Goal: Information Seeking & Learning: Learn about a topic

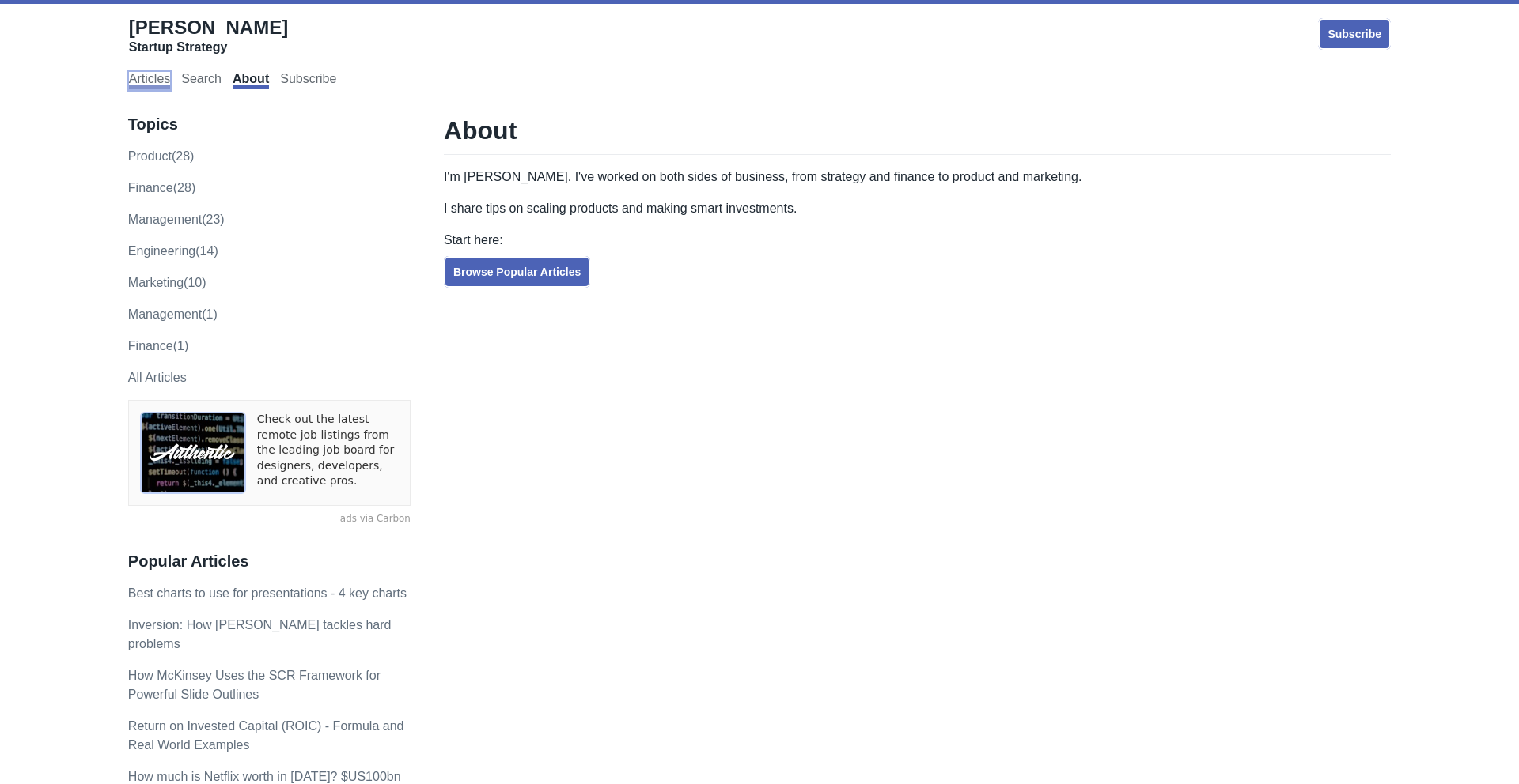
click at [159, 80] on link "Articles" at bounding box center [149, 80] width 41 height 18
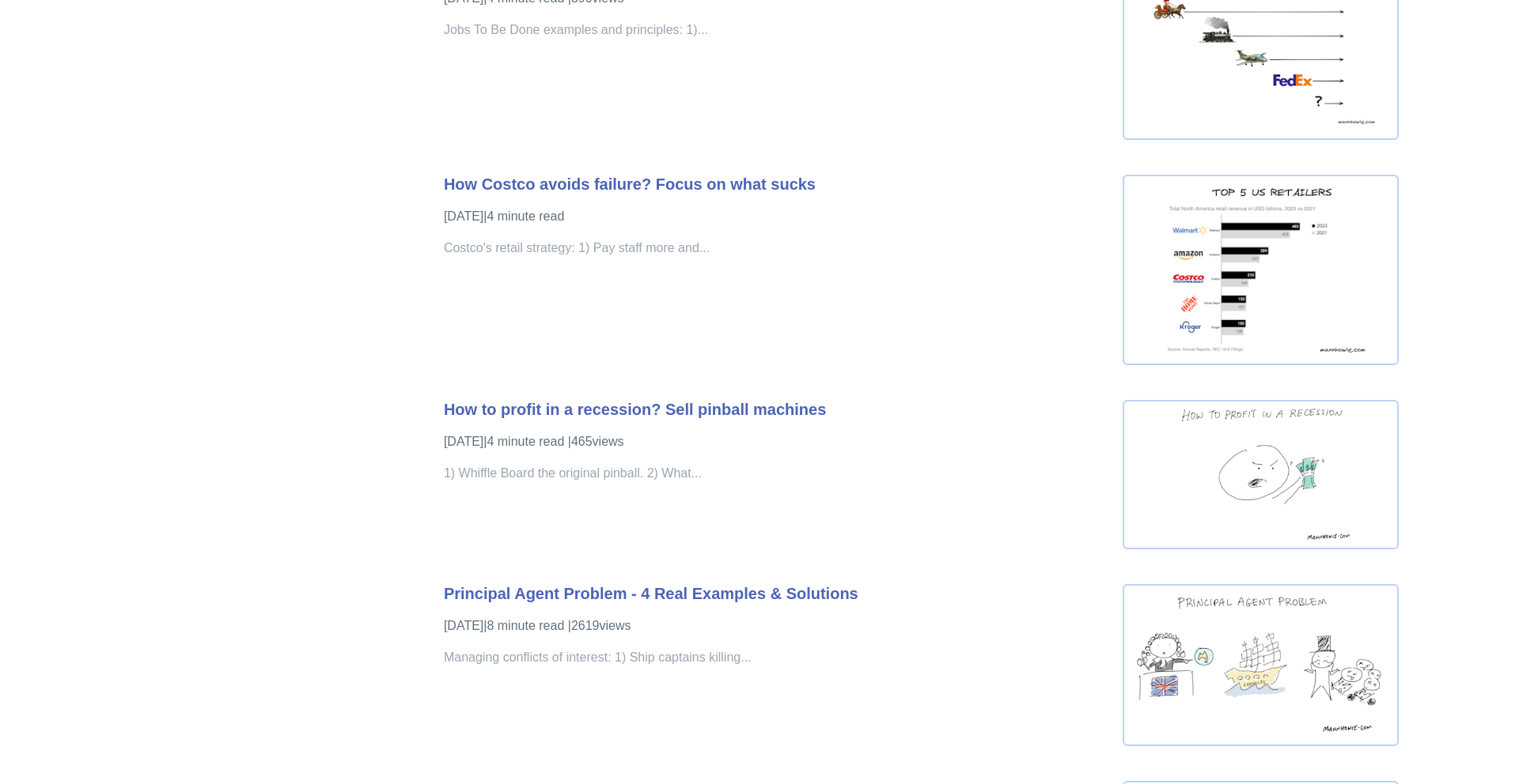
scroll to position [550, 0]
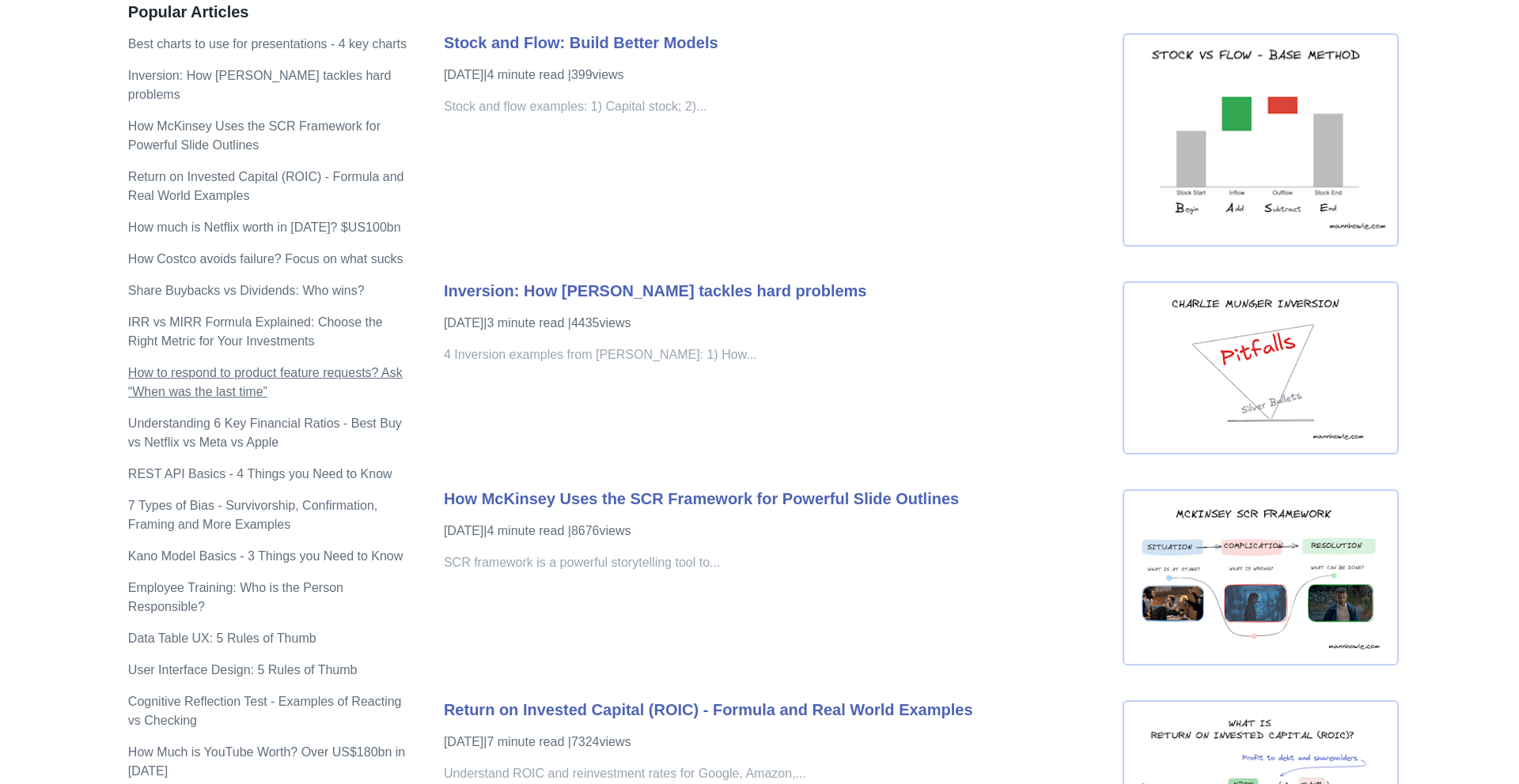
click at [353, 399] on p "How to respond to product feature requests? Ask “When was the last time”" at bounding box center [269, 383] width 282 height 38
click at [354, 396] on link "How to respond to product feature requests? Ask “When was the last time”" at bounding box center [265, 382] width 274 height 33
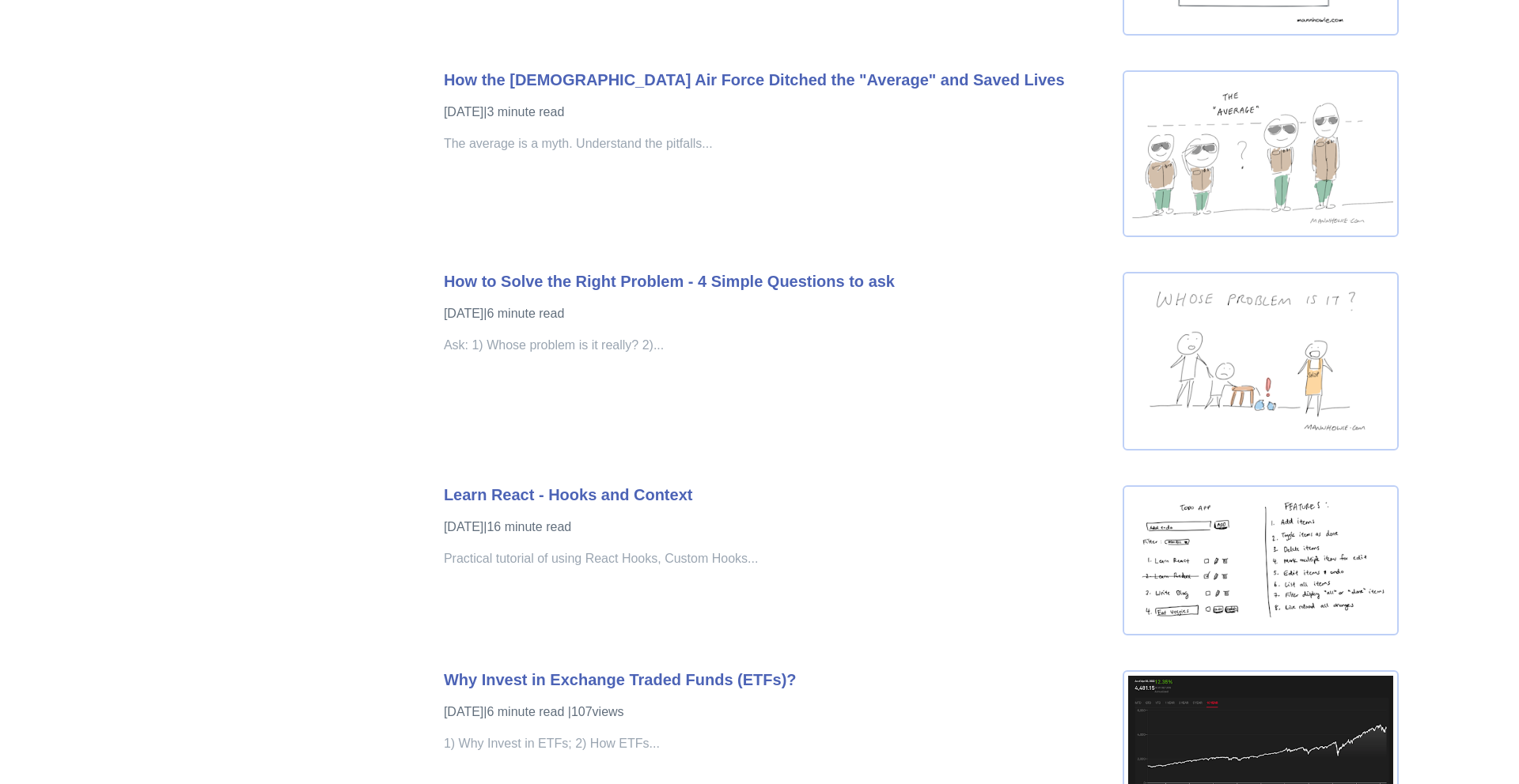
scroll to position [10213, 0]
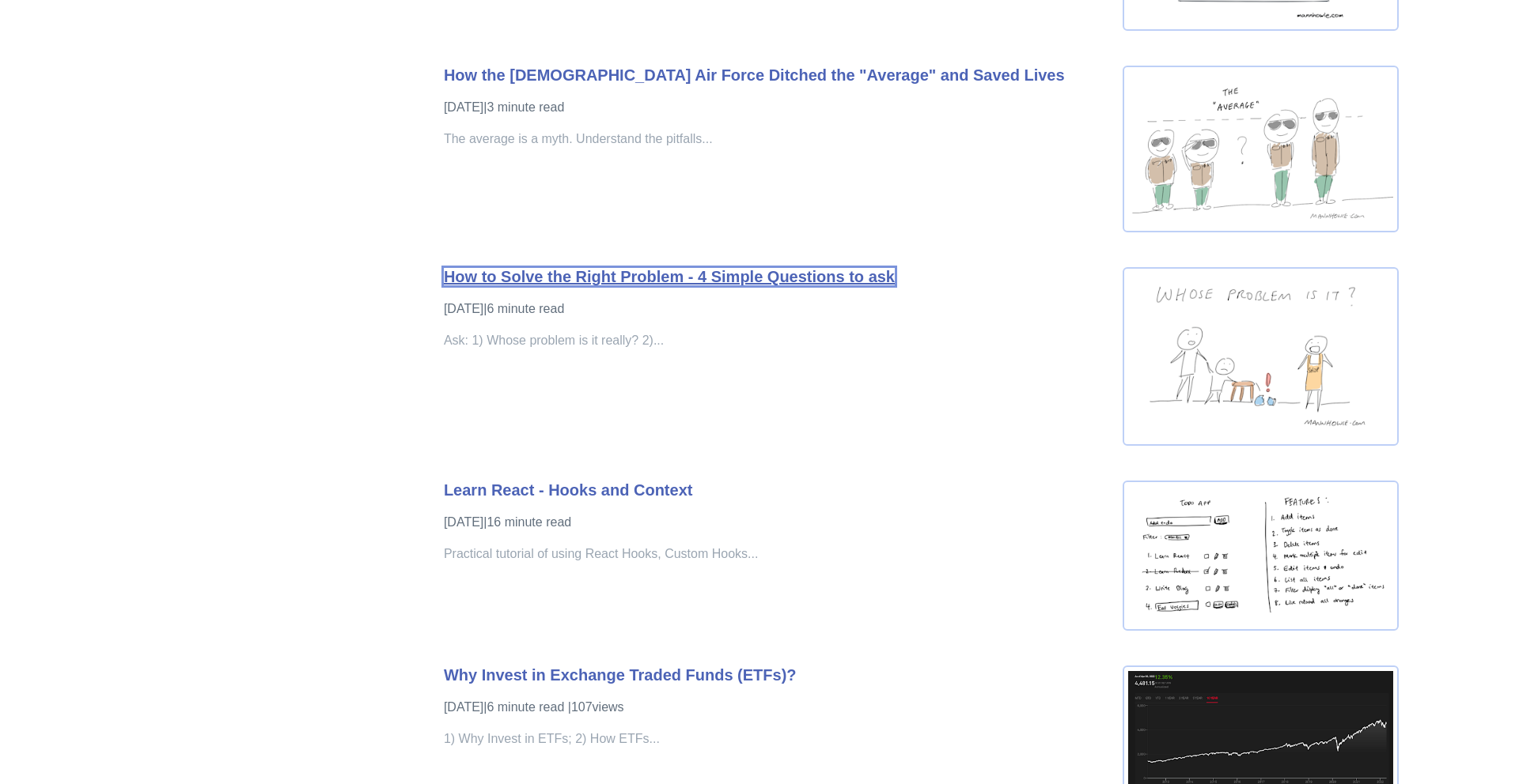
click at [565, 284] on link "How to Solve the Right Problem - 4 Simple Questions to ask" at bounding box center [668, 276] width 451 height 18
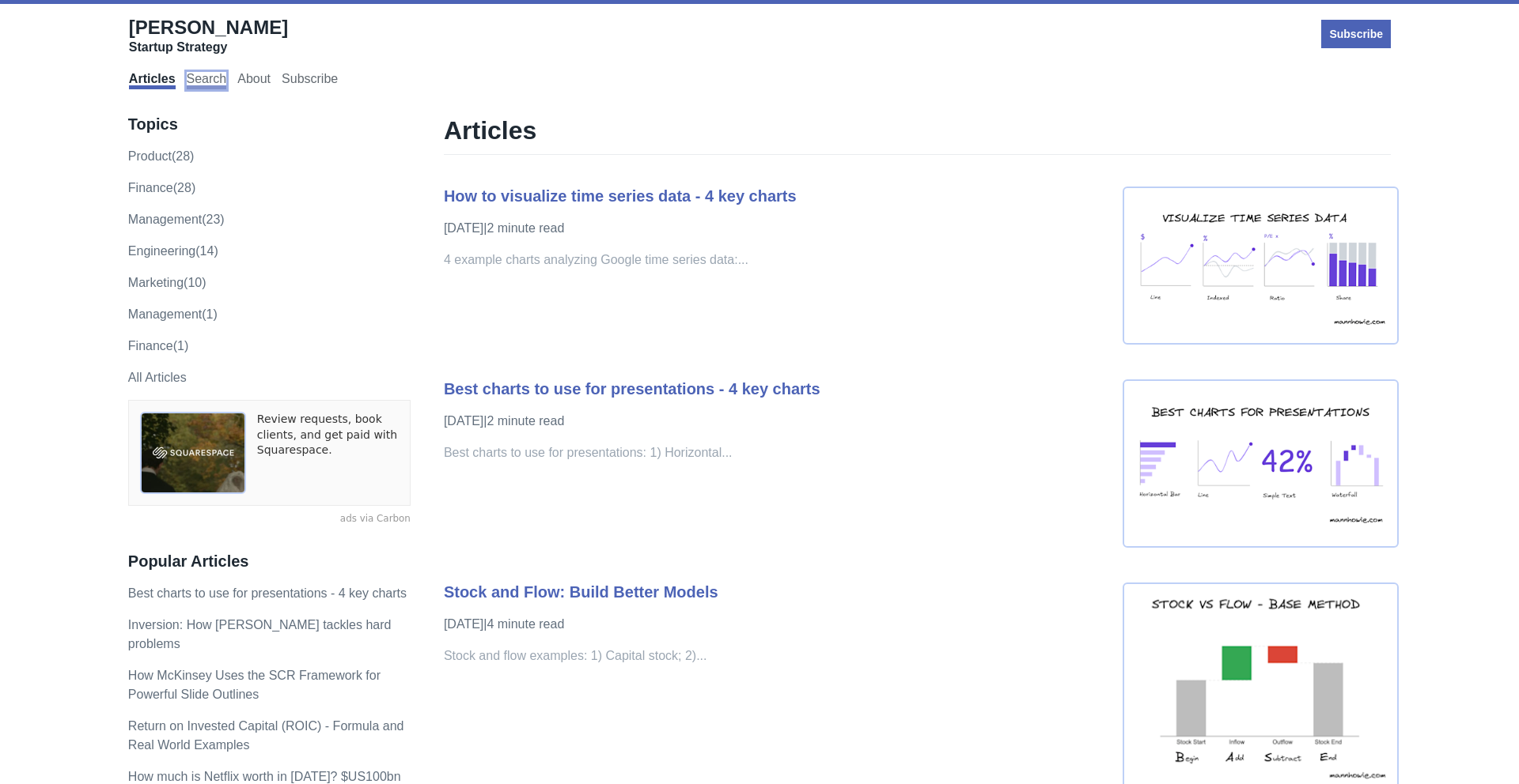
click at [205, 83] on link "Search" at bounding box center [206, 80] width 40 height 18
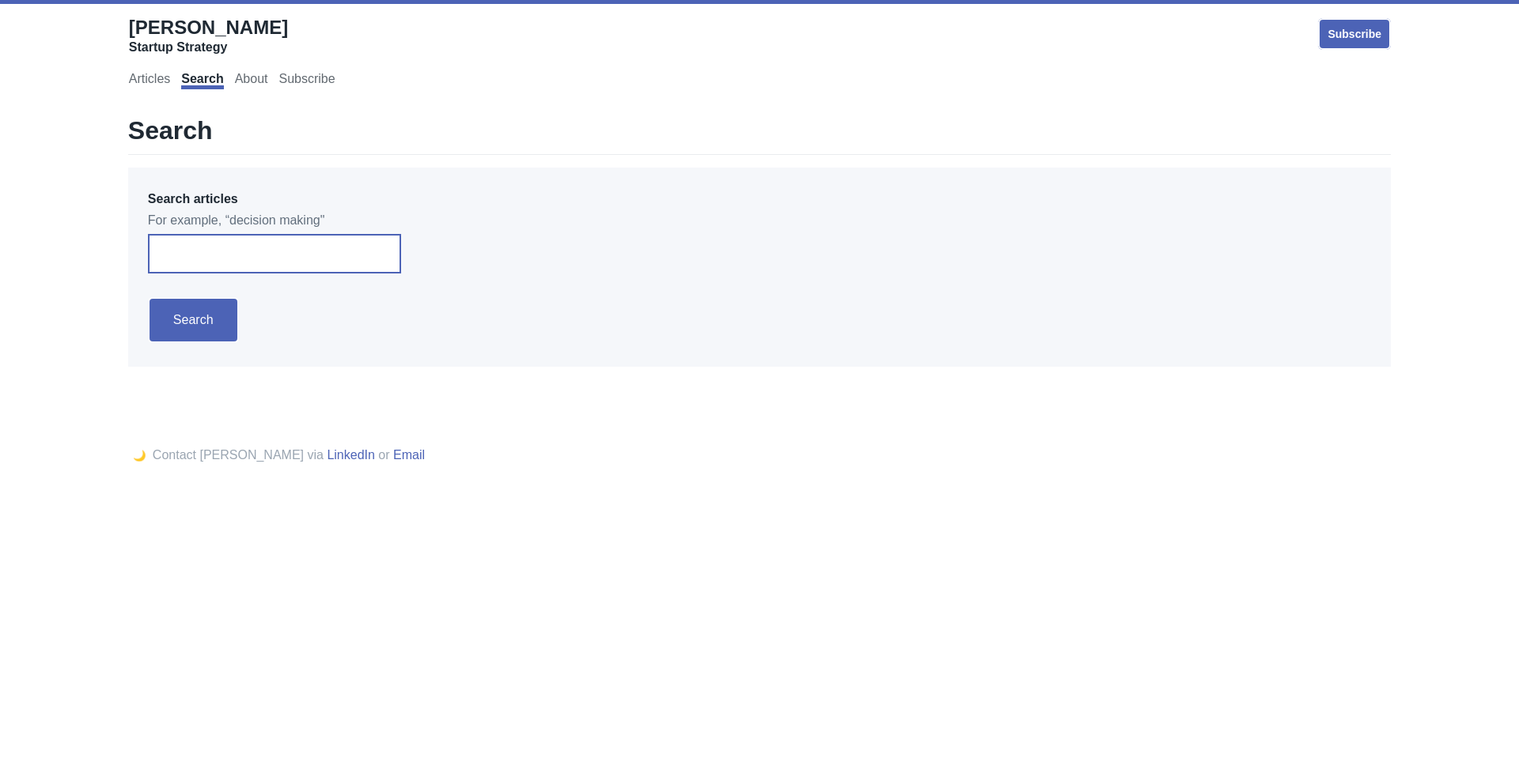
click at [328, 261] on input "Search articles" at bounding box center [274, 254] width 253 height 39
type input "interview"
click at [148, 298] on input "Search" at bounding box center [192, 320] width 91 height 46
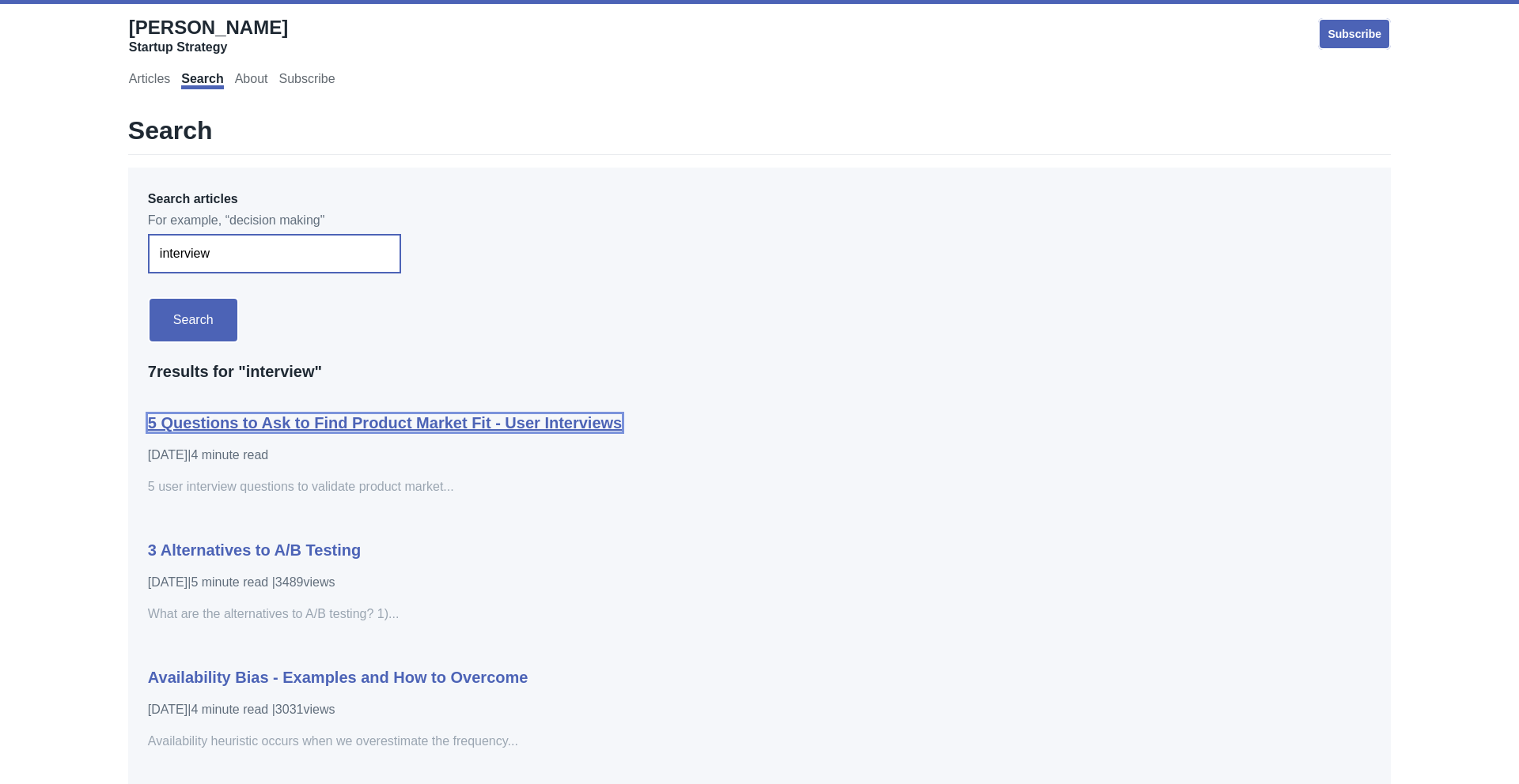
click at [428, 427] on link "5 Questions to Ask to Find Product Market Fit - User Interviews" at bounding box center [384, 423] width 473 height 18
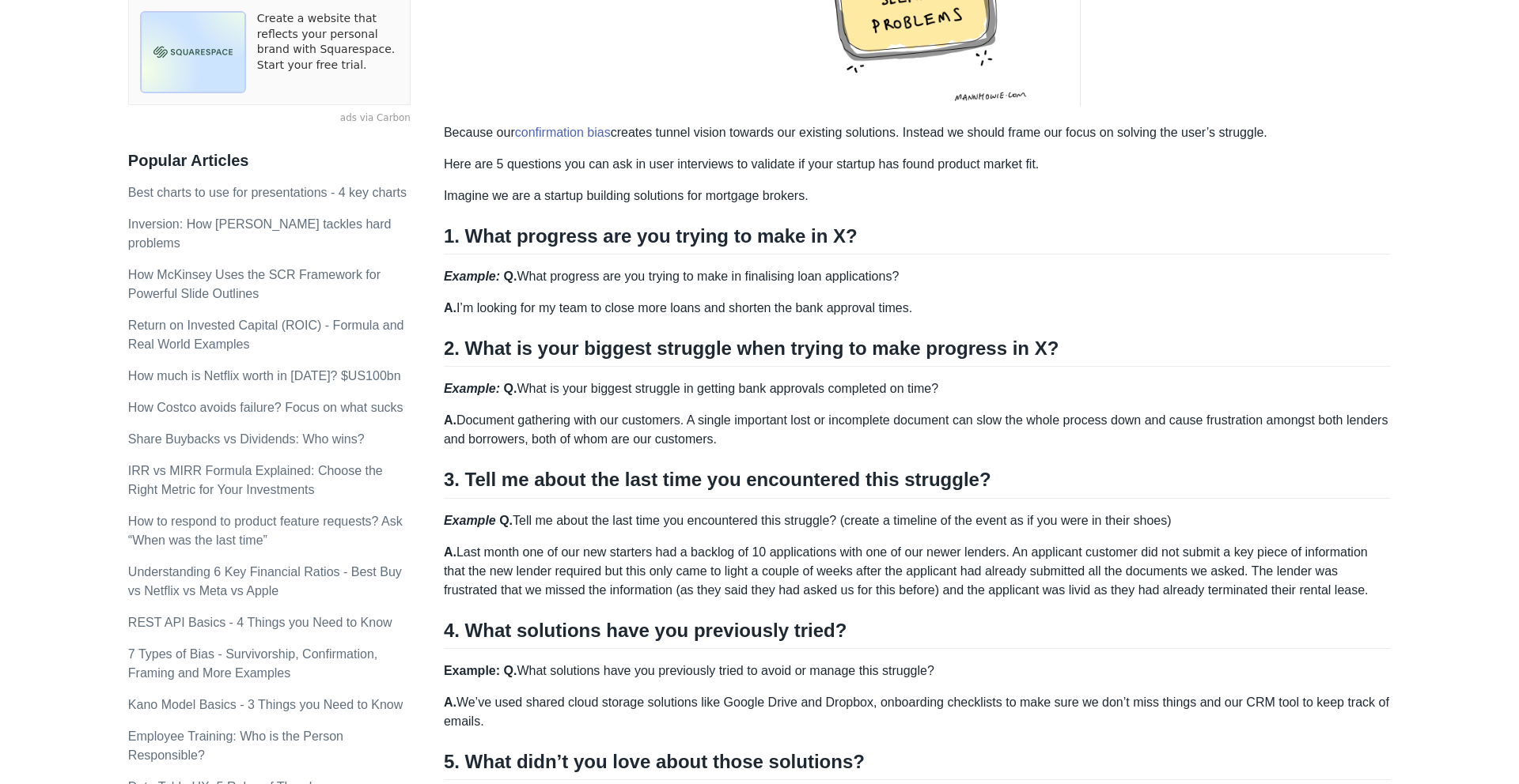
scroll to position [401, 0]
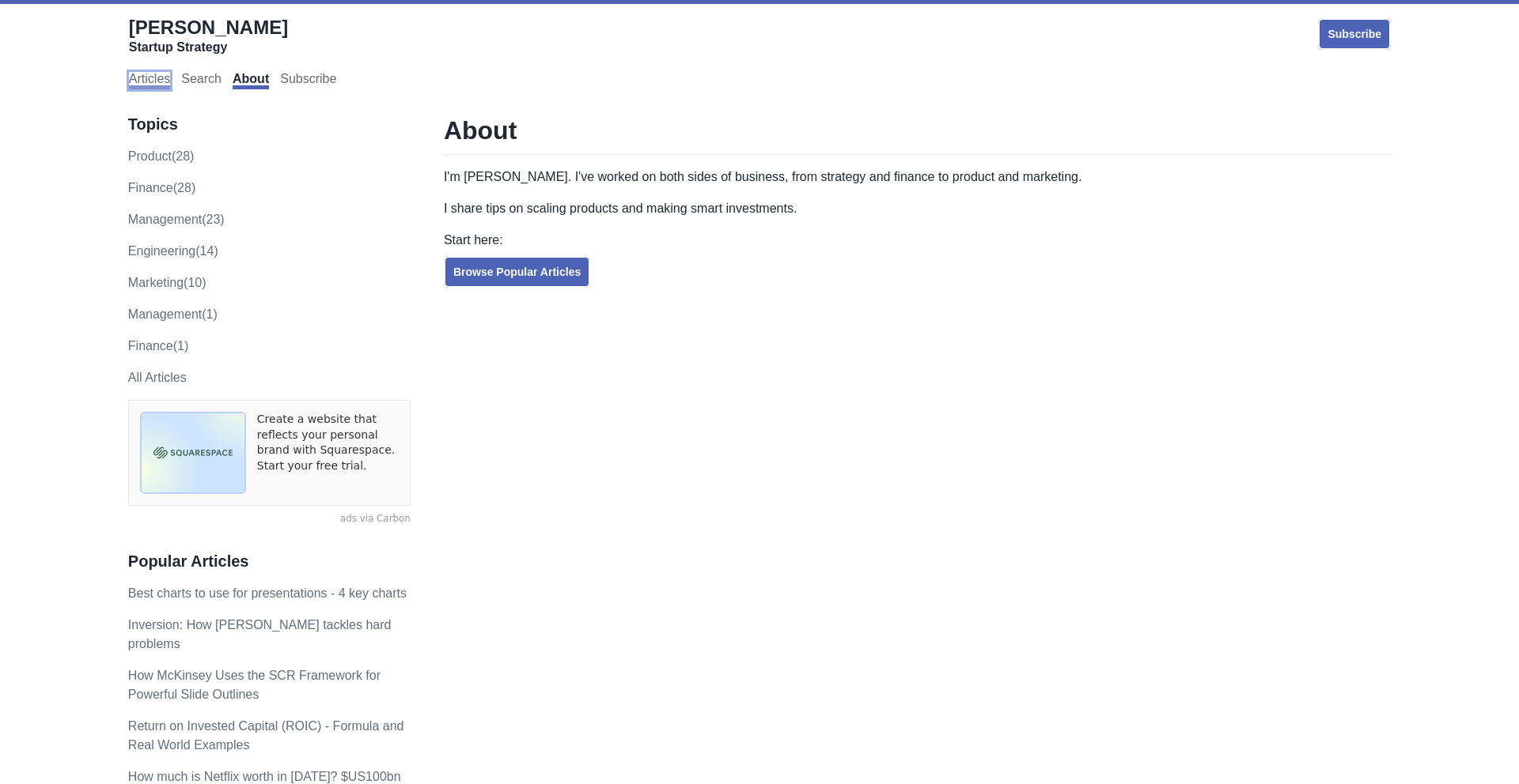
click at [158, 85] on link "Articles" at bounding box center [149, 80] width 41 height 18
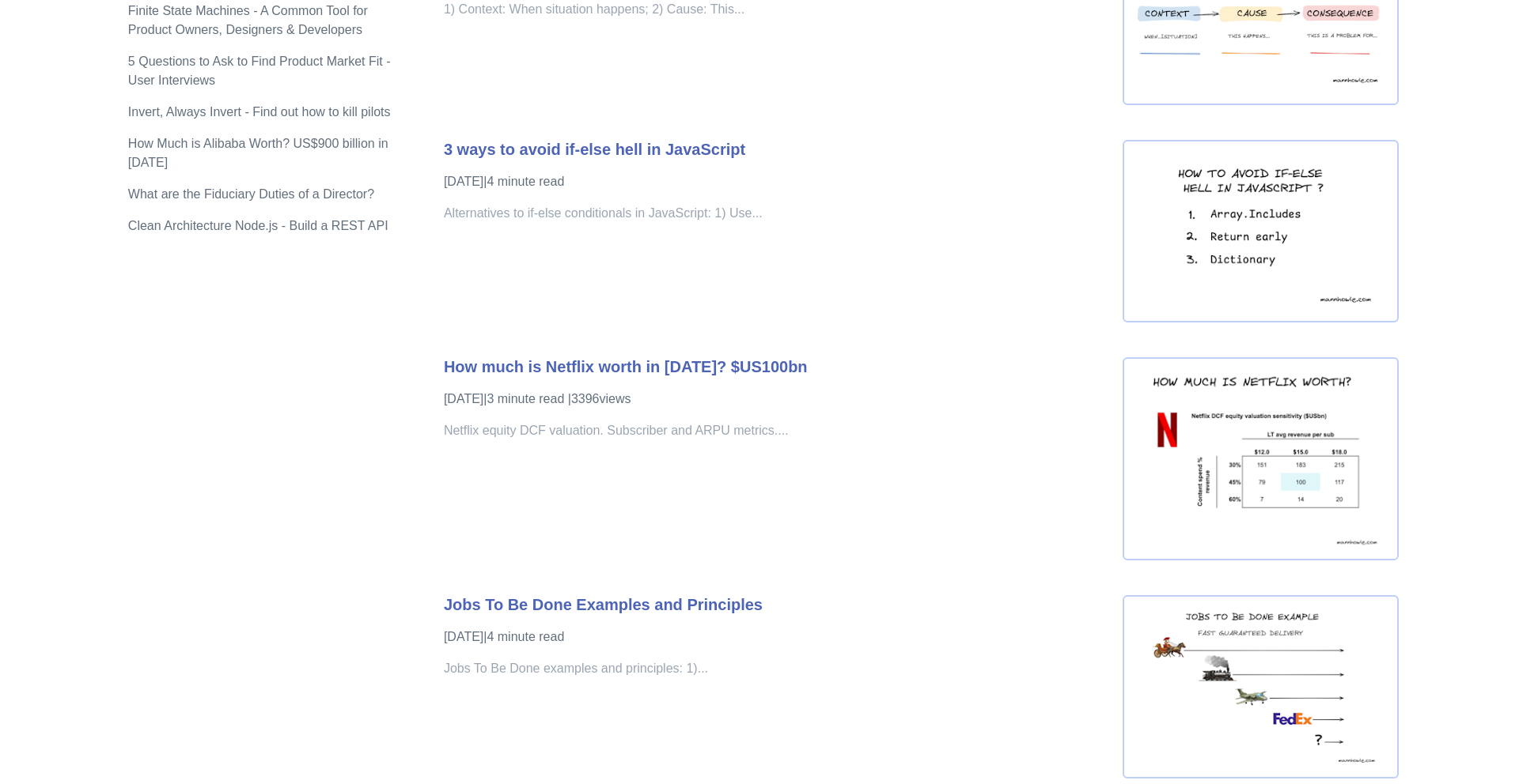
scroll to position [1760, 0]
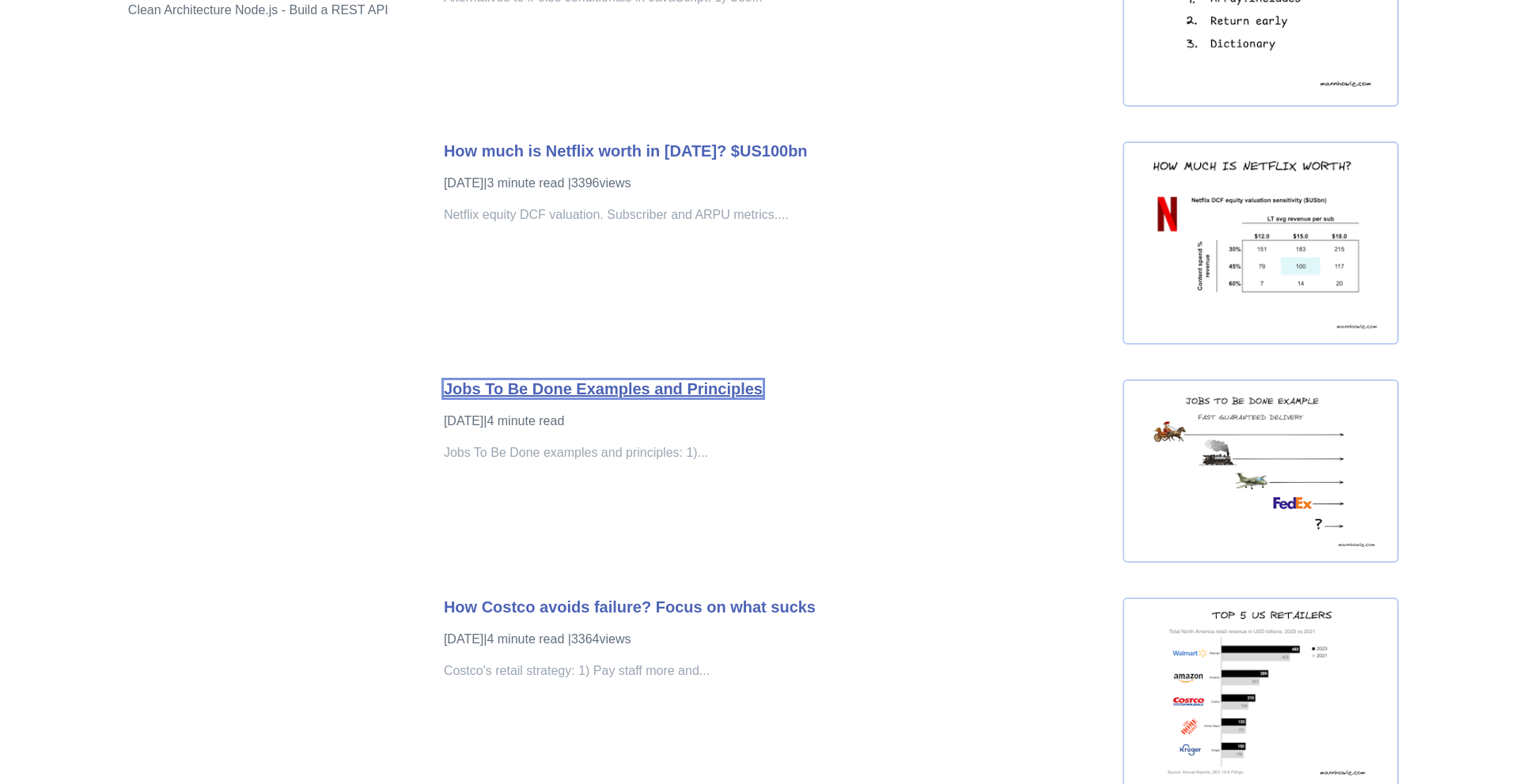
click at [628, 395] on link "Jobs To Be Done Examples and Principles" at bounding box center [602, 389] width 318 height 18
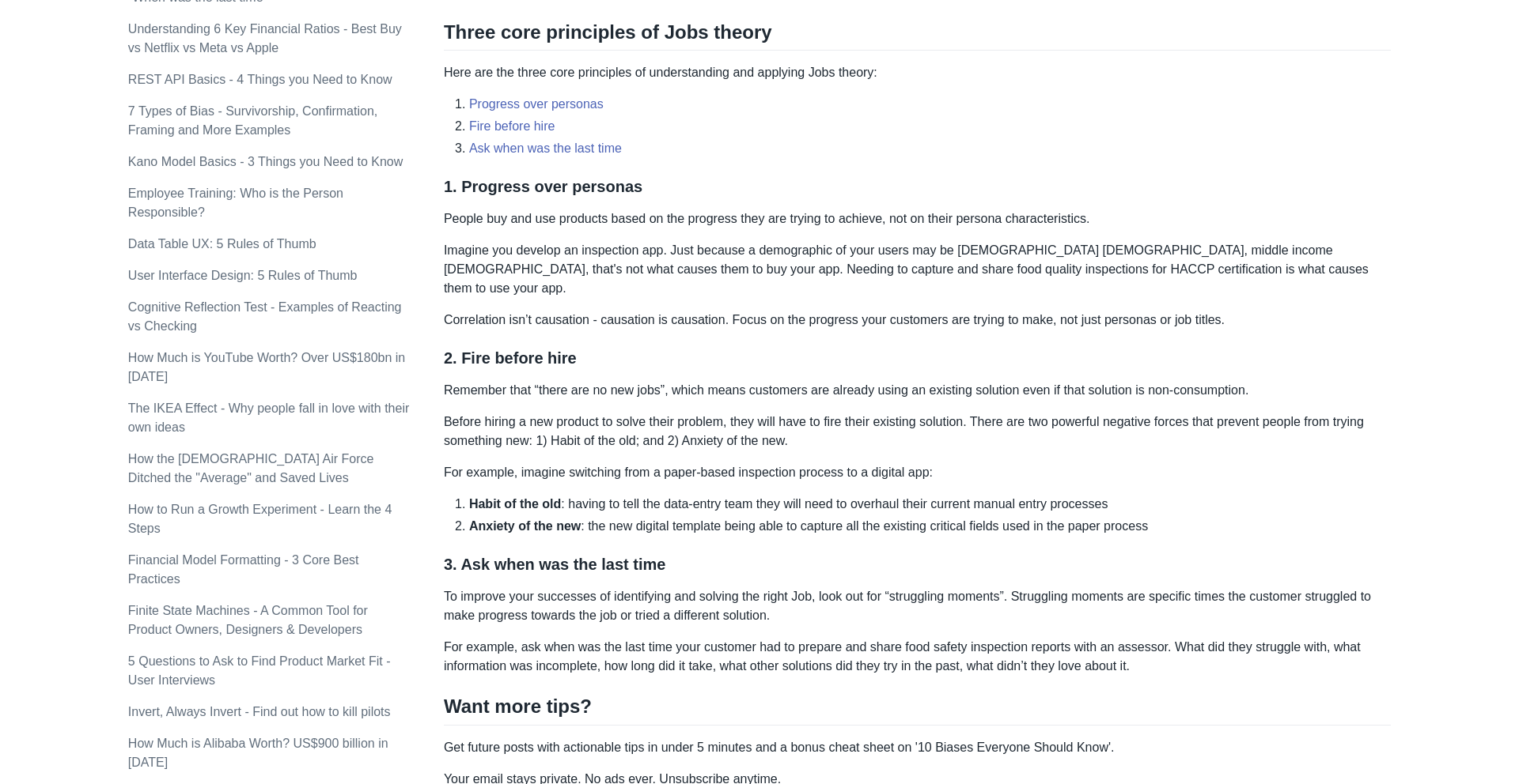
scroll to position [941, 0]
